Goal: Task Accomplishment & Management: Use online tool/utility

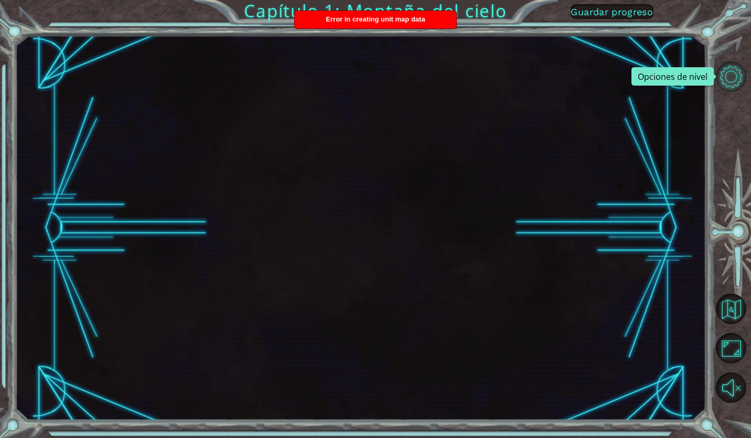
click at [730, 69] on button "Opciones de nivel" at bounding box center [731, 76] width 30 height 30
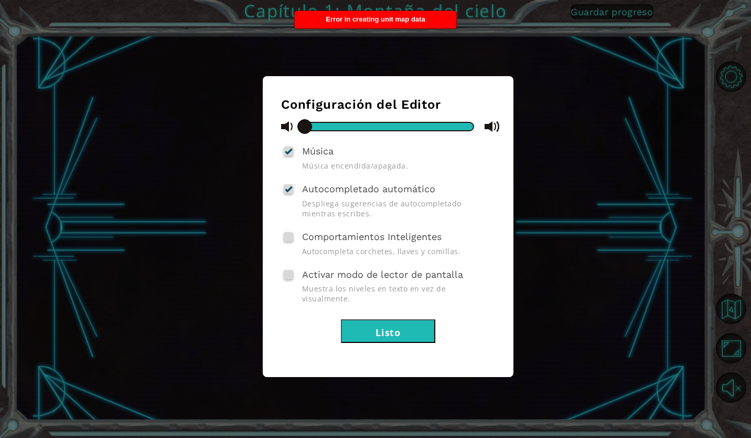
click at [722, 82] on div "Configuración del Editor Música Música encendida/apagada. Autocompletado automá…" at bounding box center [375, 219] width 751 height 438
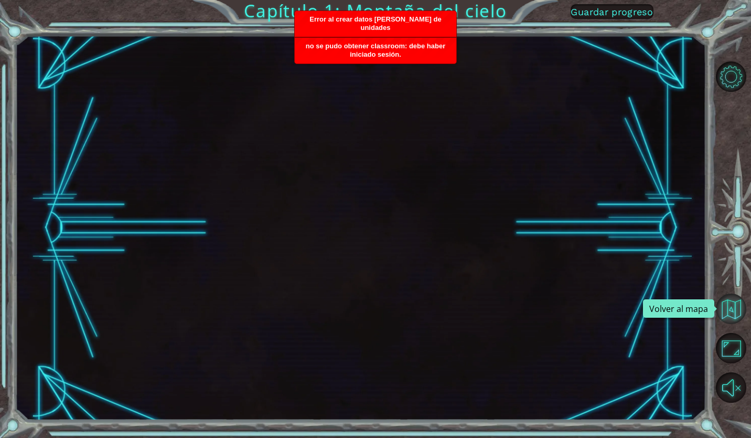
click at [735, 311] on button "Volver al mapa" at bounding box center [731, 308] width 30 height 30
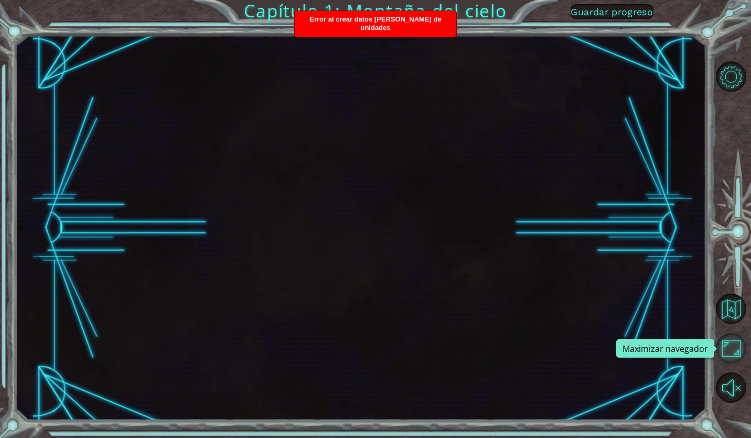
click at [737, 347] on button "Maximizar navegador" at bounding box center [731, 348] width 30 height 30
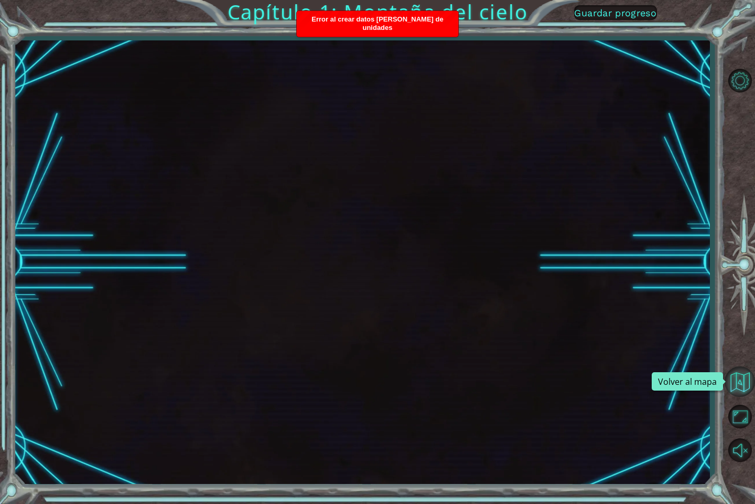
click at [739, 386] on button "Volver al mapa" at bounding box center [740, 381] width 30 height 30
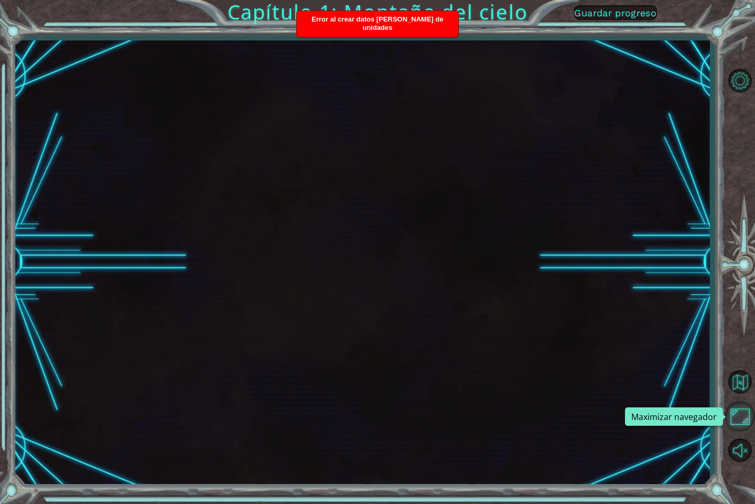
click at [751, 420] on button "Maximizar navegador" at bounding box center [740, 416] width 30 height 30
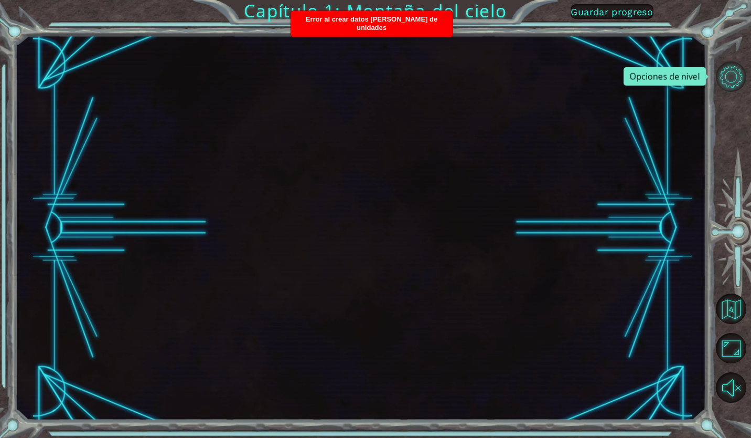
click at [727, 67] on button "Opciones de nivel" at bounding box center [731, 76] width 30 height 30
